Goal: Information Seeking & Learning: Check status

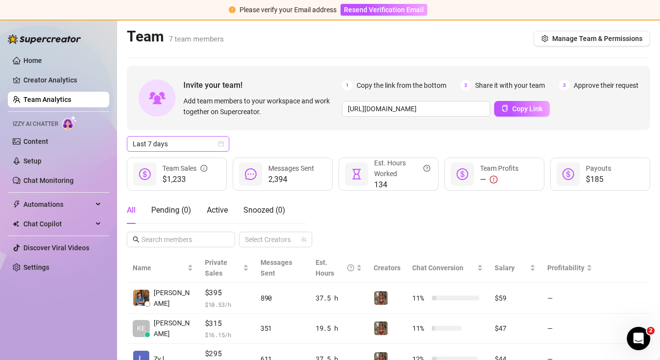
click at [223, 145] on icon "calendar" at bounding box center [221, 144] width 6 height 6
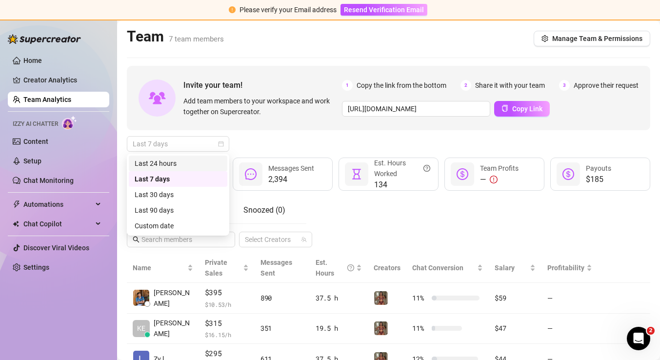
click at [216, 162] on div "Last 24 hours" at bounding box center [178, 163] width 87 height 11
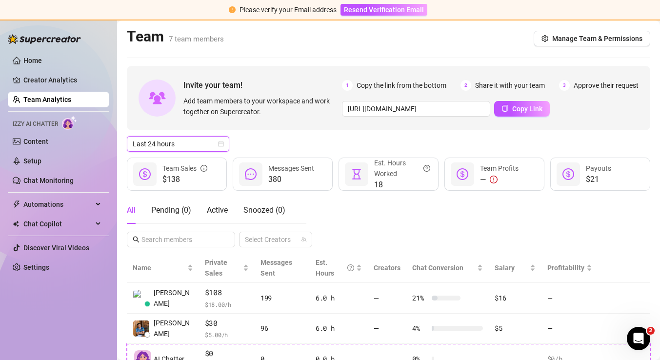
click at [312, 146] on div "Last 24 hours Last 24 hours" at bounding box center [388, 144] width 523 height 16
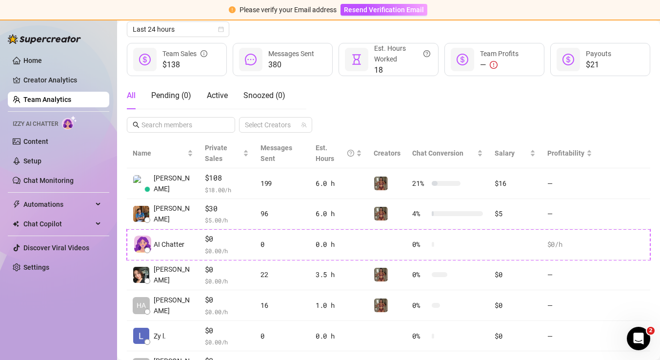
scroll to position [109, 0]
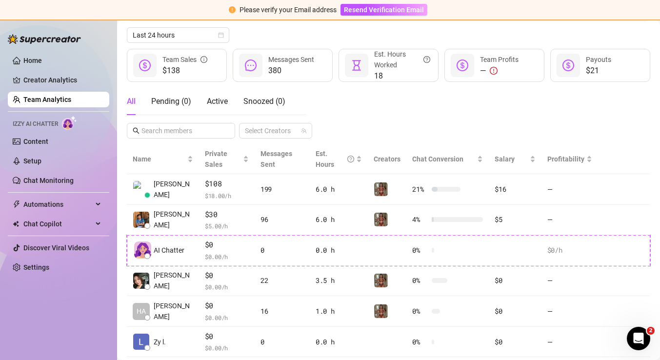
click at [337, 53] on div "$138 Team Sales 380 Messages Sent 18 Est. Hours Worked — Team Profits $21 Payou…" at bounding box center [388, 65] width 523 height 33
click at [337, 52] on div "$138 Team Sales 380 Messages Sent 18 Est. Hours Worked — Team Profits $21 Payou…" at bounding box center [388, 65] width 523 height 33
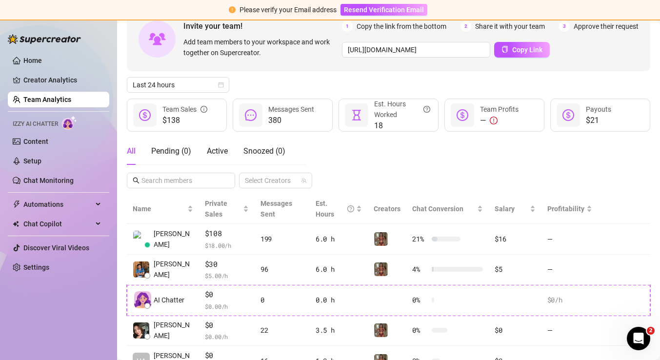
scroll to position [81, 0]
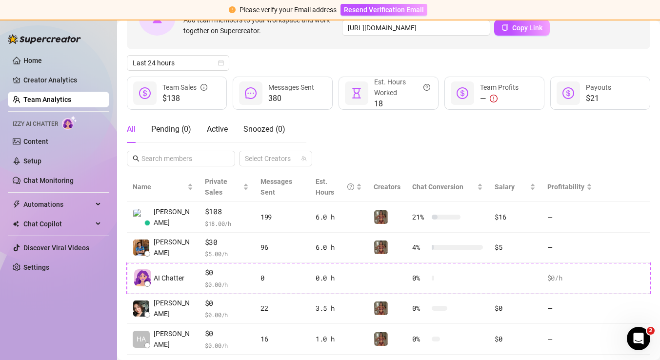
click at [336, 80] on div "$138 Team Sales 380 Messages Sent 18 Est. Hours Worked — Team Profits $21 Payou…" at bounding box center [388, 93] width 523 height 33
click at [335, 80] on div "$138 Team Sales 380 Messages Sent 18 Est. Hours Worked — Team Profits $21 Payou…" at bounding box center [388, 93] width 523 height 33
click at [93, 83] on link "Creator Analytics" at bounding box center [62, 80] width 78 height 16
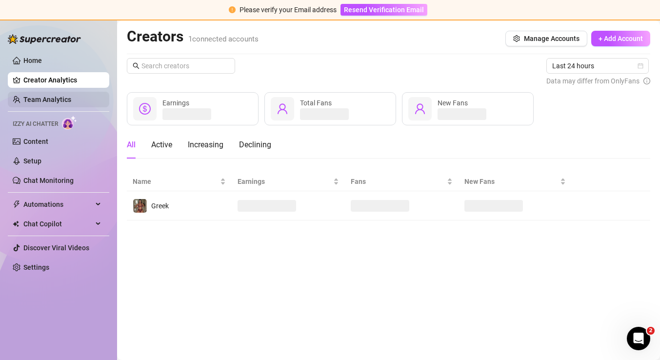
click at [71, 100] on link "Team Analytics" at bounding box center [47, 100] width 48 height 8
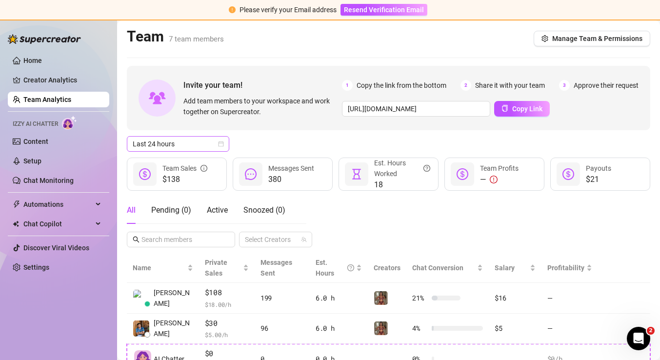
click at [137, 142] on span "Last 24 hours" at bounding box center [178, 144] width 91 height 15
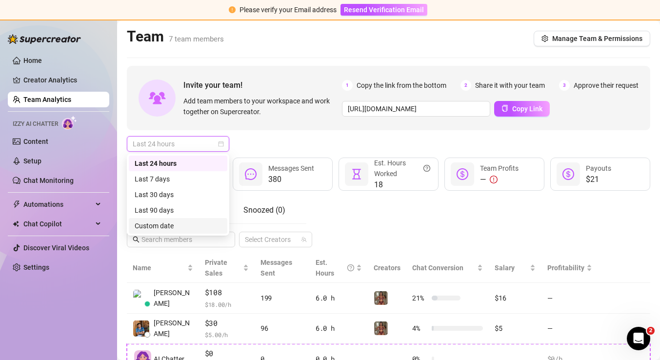
click at [151, 225] on div "Custom date" at bounding box center [178, 226] width 87 height 11
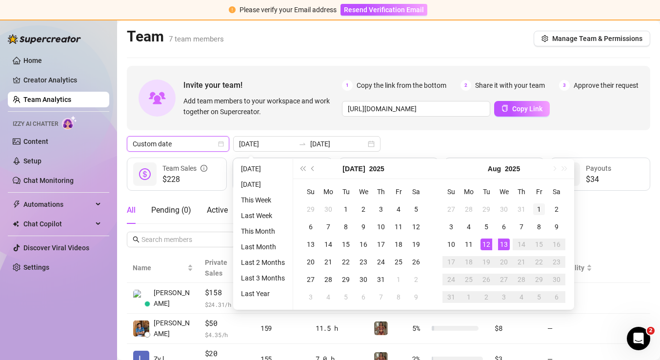
type input "[DATE]"
click at [538, 206] on div "1" at bounding box center [539, 209] width 12 height 12
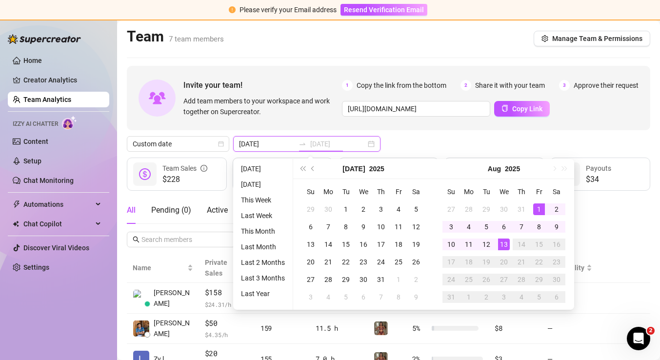
type input "[DATE]"
click at [505, 245] on div "13" at bounding box center [504, 245] width 12 height 12
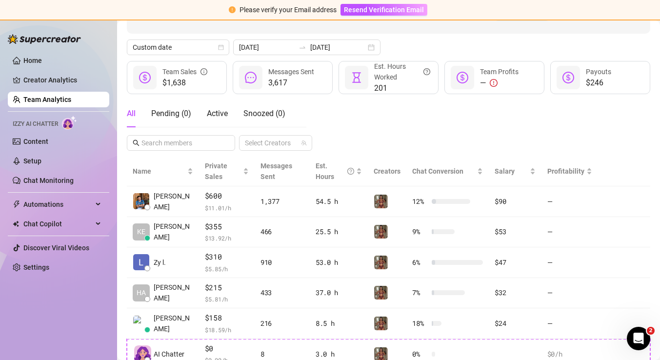
scroll to position [99, 0]
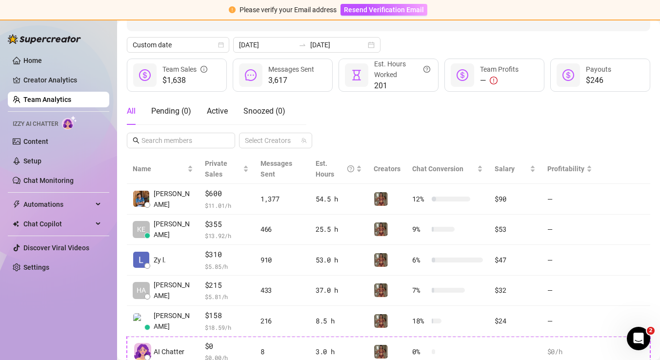
click at [338, 104] on div "All Pending ( 0 ) Active Snoozed ( 0 ) Select Creators" at bounding box center [388, 123] width 523 height 51
click at [336, 100] on div "All Pending ( 0 ) Active Snoozed ( 0 ) Select Creators" at bounding box center [388, 123] width 523 height 51
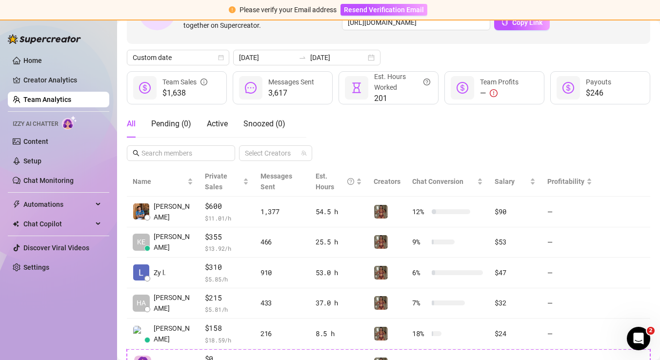
scroll to position [88, 0]
